Goal: Transaction & Acquisition: Obtain resource

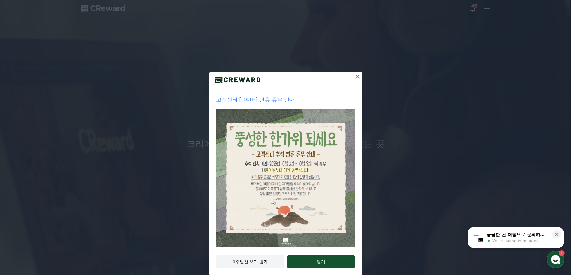
click at [259, 259] on button "1주일간 보지 않기" at bounding box center [250, 262] width 69 height 14
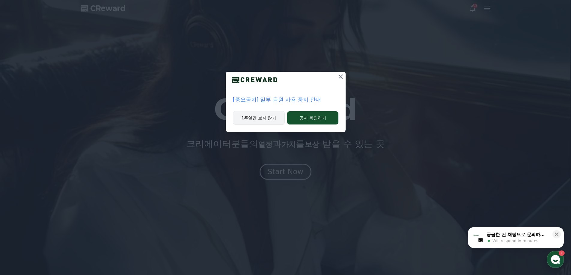
click at [261, 118] on button "1주일간 보지 않기" at bounding box center [259, 118] width 52 height 14
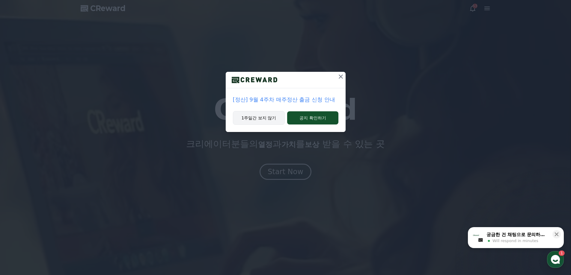
drag, startPoint x: 265, startPoint y: 114, endPoint x: 250, endPoint y: 121, distance: 15.7
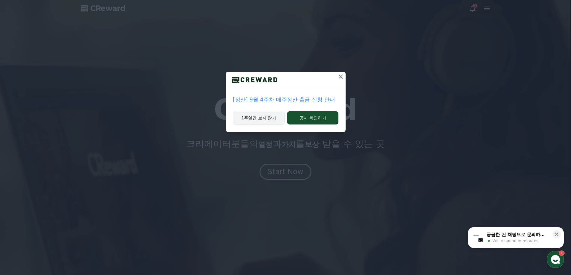
click at [251, 121] on button "1주일간 보지 않기" at bounding box center [259, 118] width 52 height 14
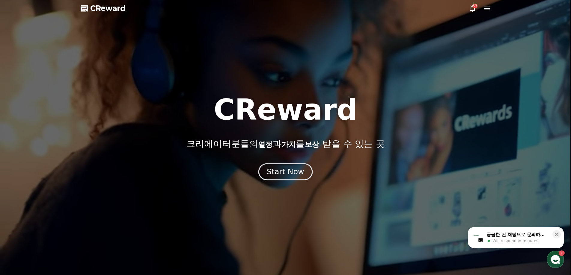
click at [286, 173] on div "Start Now" at bounding box center [285, 172] width 37 height 10
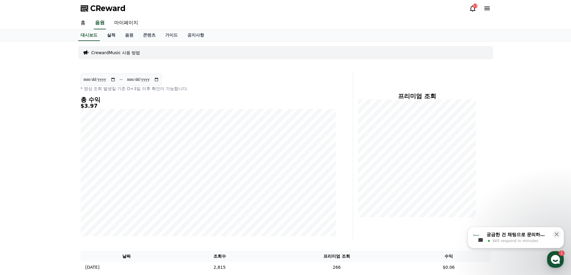
click at [108, 34] on link "실적" at bounding box center [111, 35] width 18 height 11
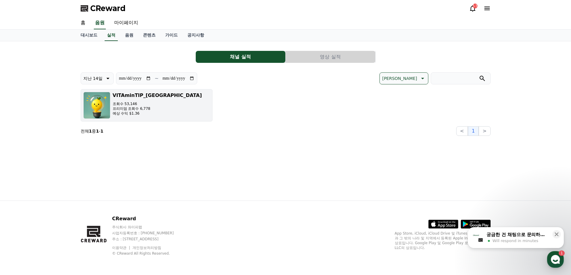
click at [149, 117] on div "VITAminTIP_JAPAN 조회수 53,146 프리미엄 조회수 6,778 예상 수익 $1.36" at bounding box center [157, 105] width 89 height 27
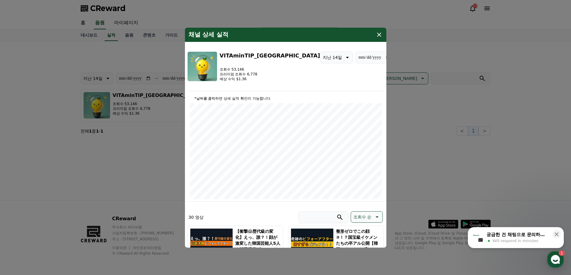
click at [378, 34] on icon "modal" at bounding box center [379, 35] width 4 height 4
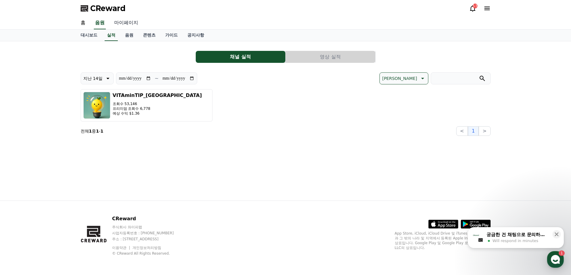
click at [123, 21] on link "마이페이지" at bounding box center [126, 23] width 34 height 13
select select "**********"
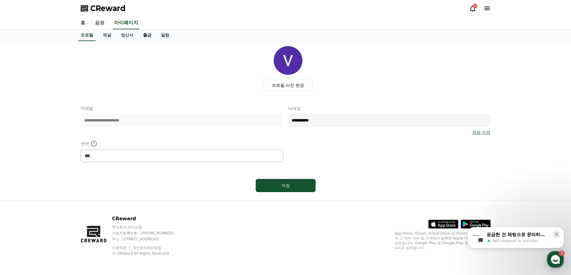
click at [143, 36] on link "출금" at bounding box center [147, 35] width 18 height 11
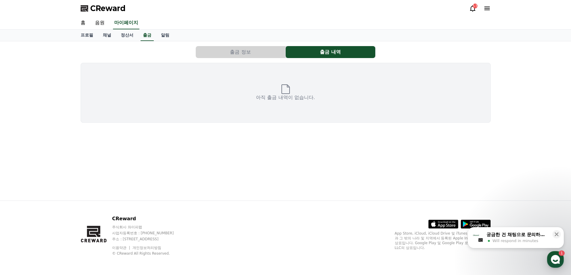
click at [242, 52] on button "출금 정보" at bounding box center [241, 52] width 90 height 12
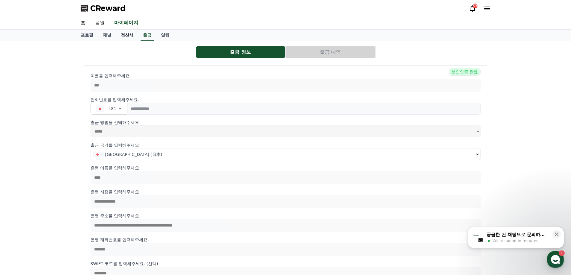
click at [125, 36] on link "정산서" at bounding box center [127, 35] width 22 height 11
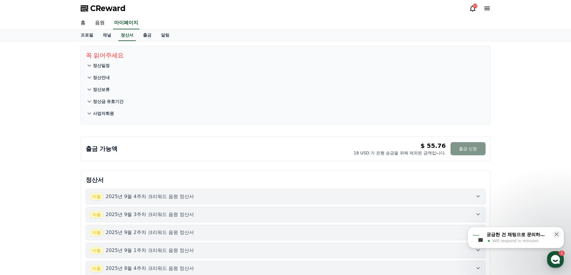
click at [471, 148] on button "출금 신청" at bounding box center [467, 148] width 35 height 13
click at [145, 36] on link "출금" at bounding box center [147, 35] width 18 height 11
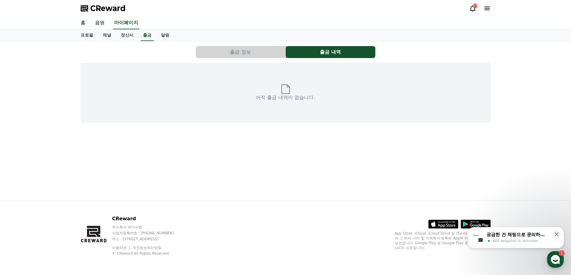
click at [245, 47] on button "출금 정보" at bounding box center [241, 52] width 90 height 12
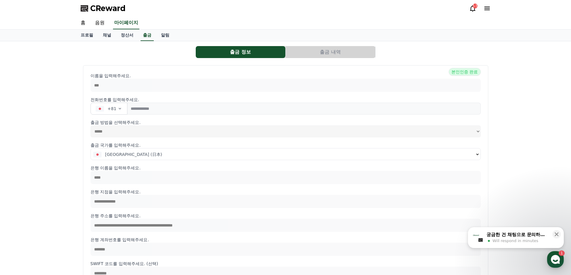
click at [121, 155] on span "[GEOGRAPHIC_DATA] (日本)" at bounding box center [133, 155] width 57 height 6
click at [478, 157] on button "[GEOGRAPHIC_DATA] (日本)" at bounding box center [285, 155] width 389 height 12
